Goal: Transaction & Acquisition: Purchase product/service

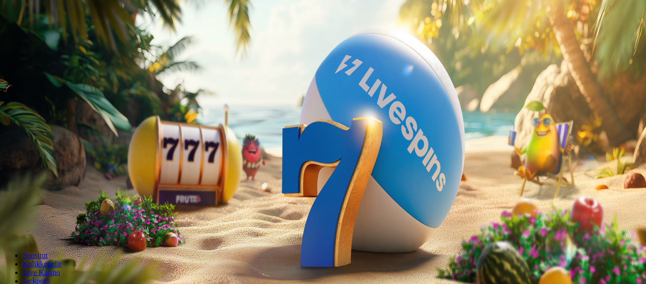
click at [50, 39] on button "Kirjaudu" at bounding box center [65, 34] width 31 height 10
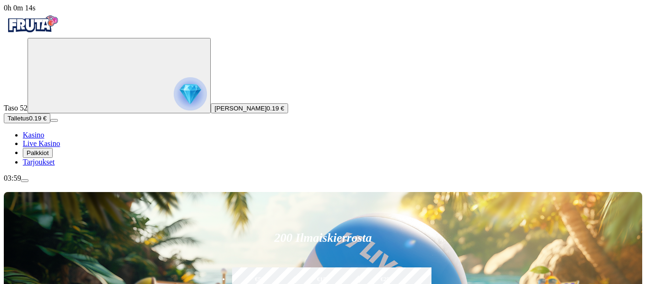
type input "**"
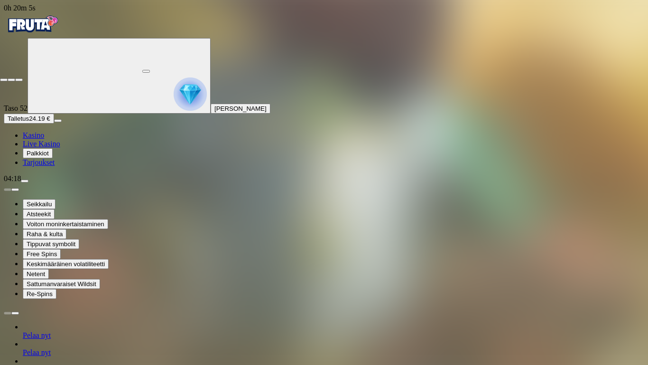
click at [4, 80] on span "close icon" at bounding box center [4, 80] width 0 height 0
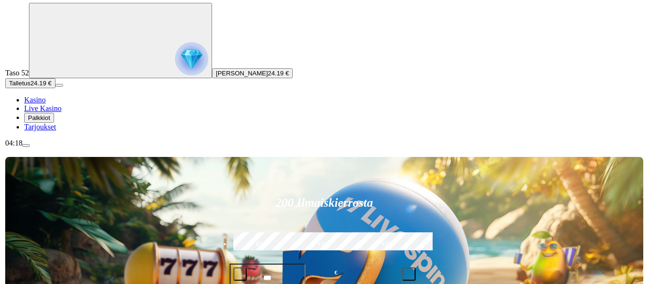
scroll to position [142, 0]
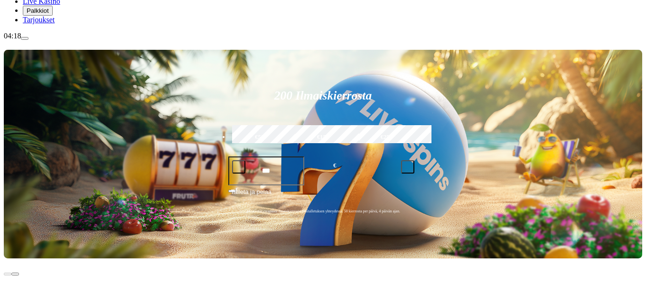
click at [25, 38] on span "menu icon" at bounding box center [25, 38] width 0 height 0
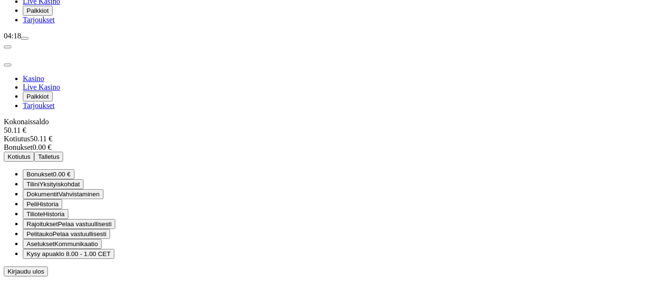
scroll to position [54, 0]
click at [44, 273] on span "Kirjaudu ulos" at bounding box center [26, 271] width 37 height 7
